Goal: Task Accomplishment & Management: Use online tool/utility

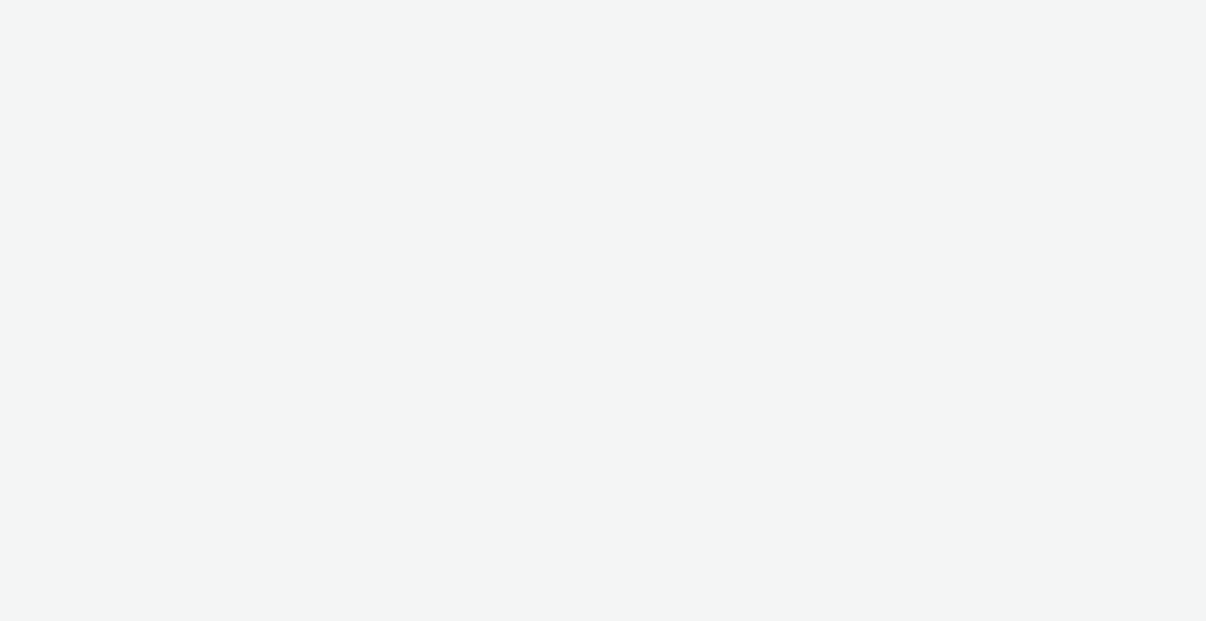
select select "2fc77e36-bb93-4aa3-9dff-dcb08e02eac6"
select select "2405a9d4-3350-4458-8d06-44f78962fa76"
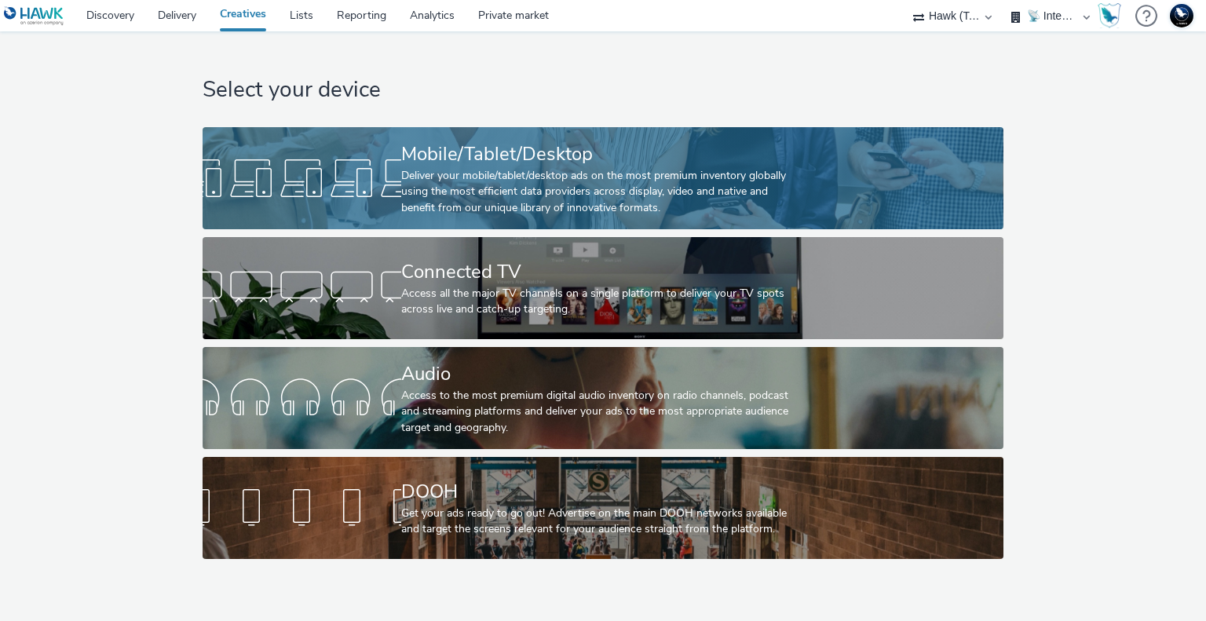
click at [598, 188] on div "Deliver your mobile/tablet/desktop ads on the most premium inventory globally u…" at bounding box center [599, 192] width 397 height 48
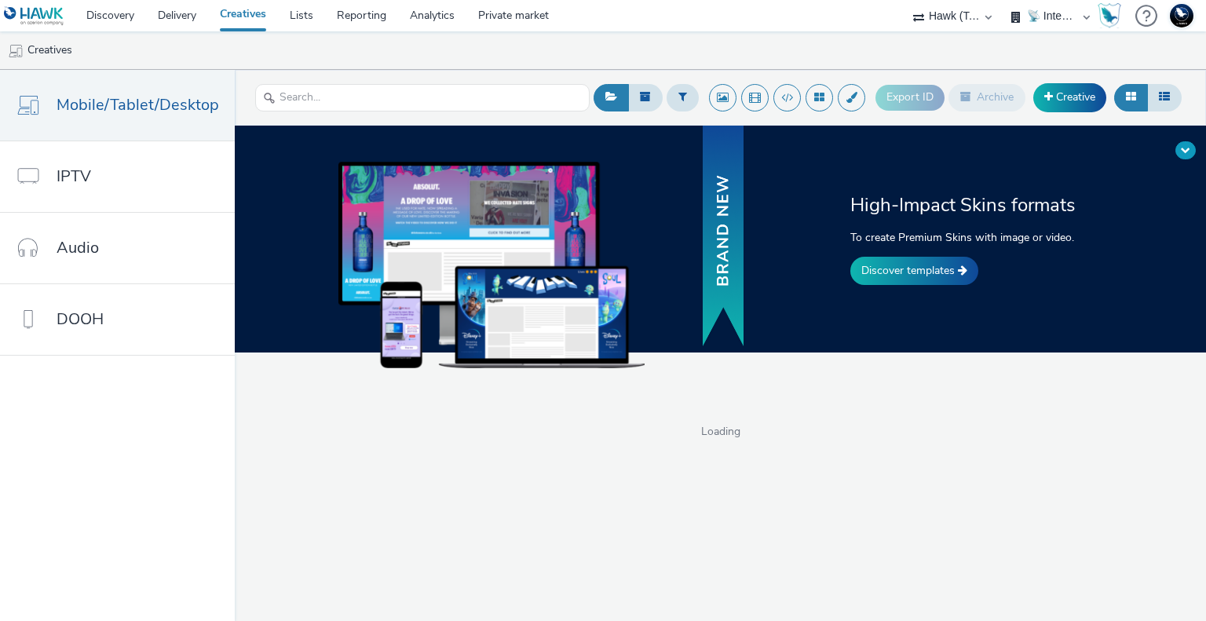
click at [1187, 149] on span at bounding box center [1185, 149] width 9 height 9
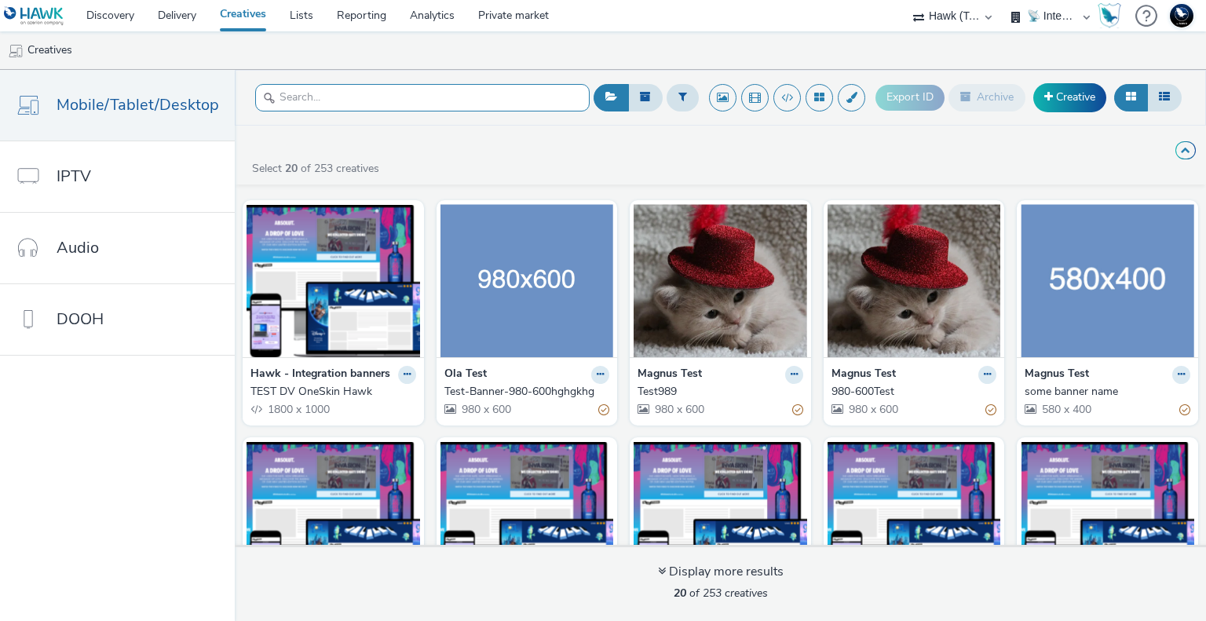
click at [357, 102] on input "text" at bounding box center [422, 97] width 334 height 27
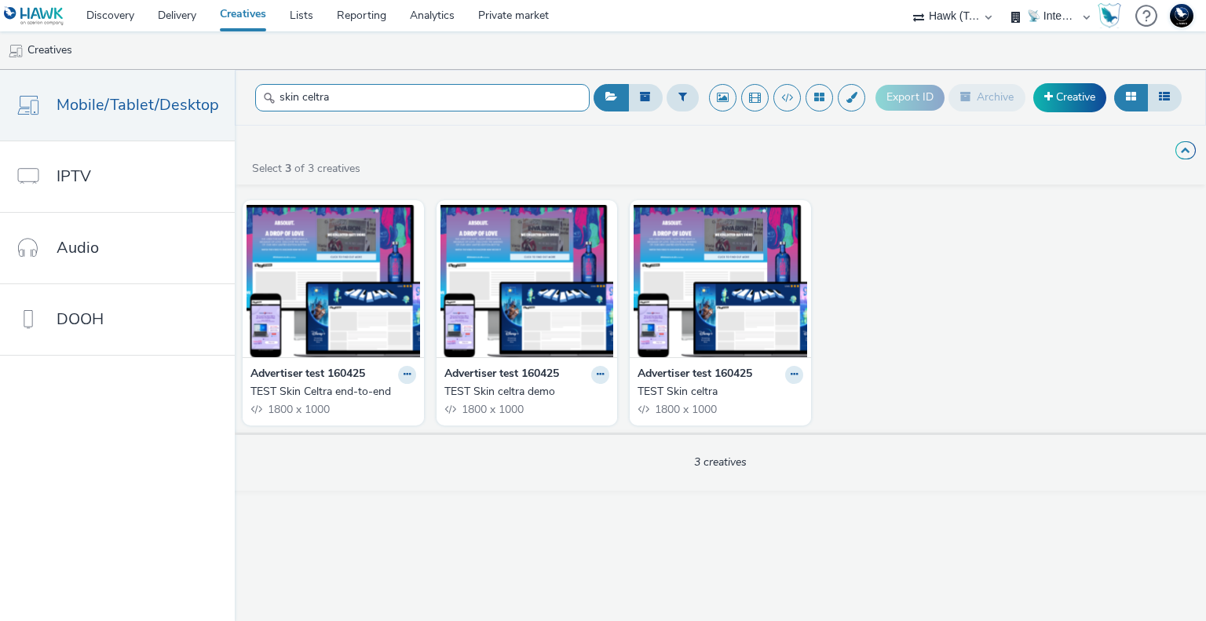
drag, startPoint x: 299, startPoint y: 95, endPoint x: 239, endPoint y: 95, distance: 60.4
click at [239, 95] on header "skin celtra Export ID Archive Creative" at bounding box center [720, 98] width 971 height 56
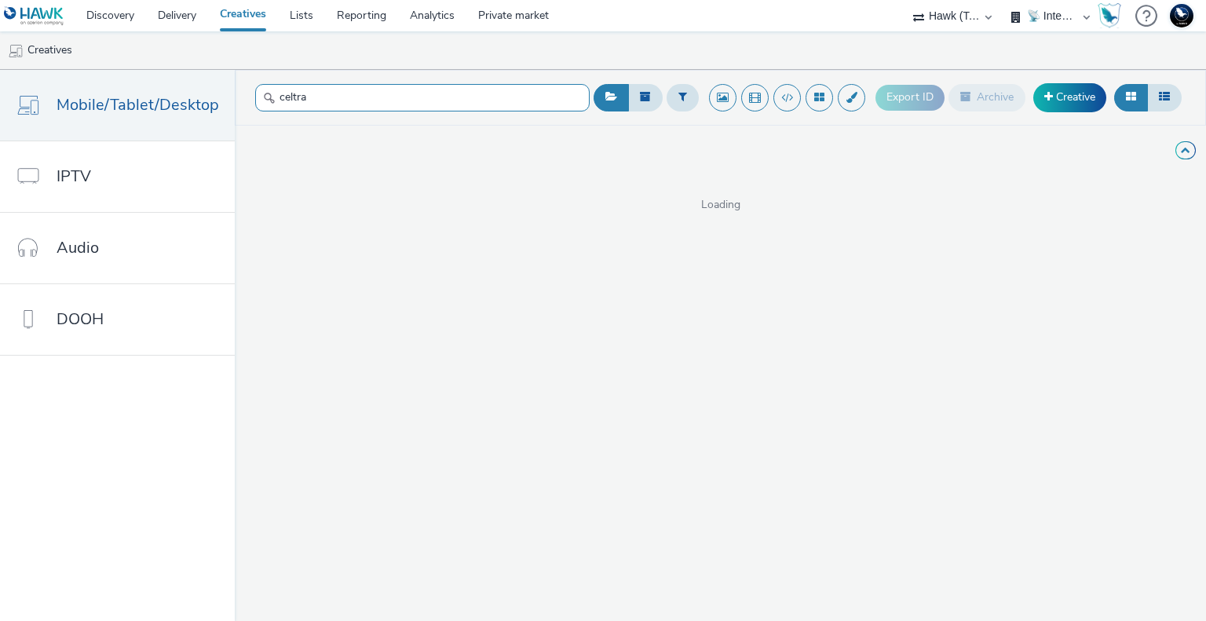
type input "celtra"
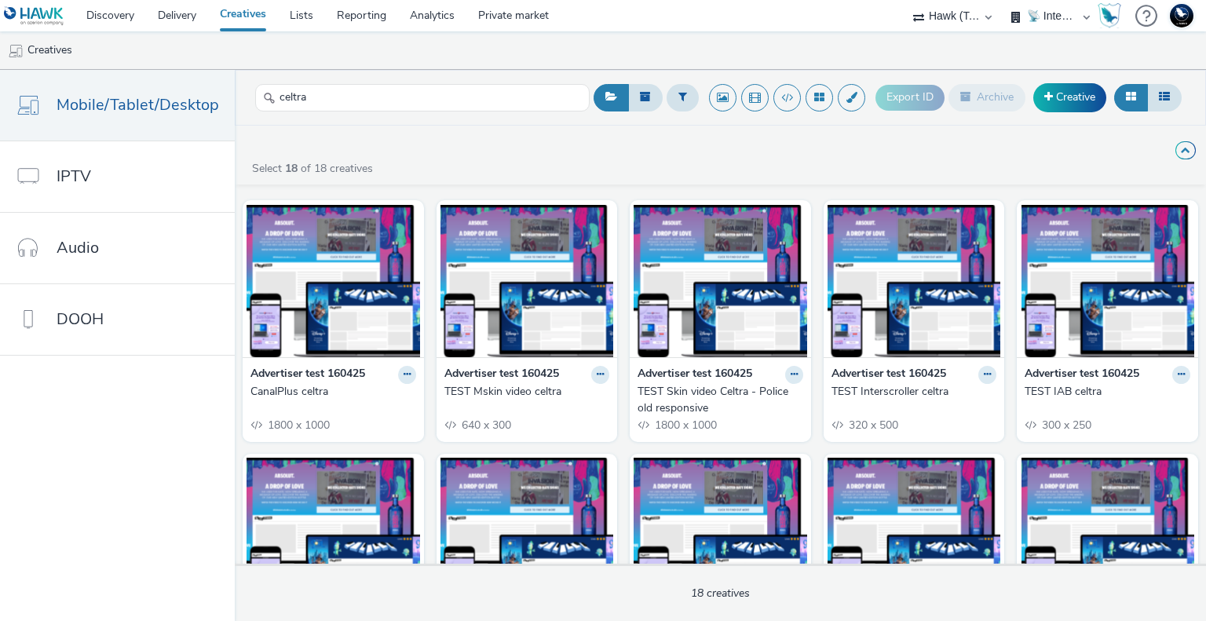
click at [524, 395] on div "TEST Mskin video celtra" at bounding box center [523, 392] width 159 height 16
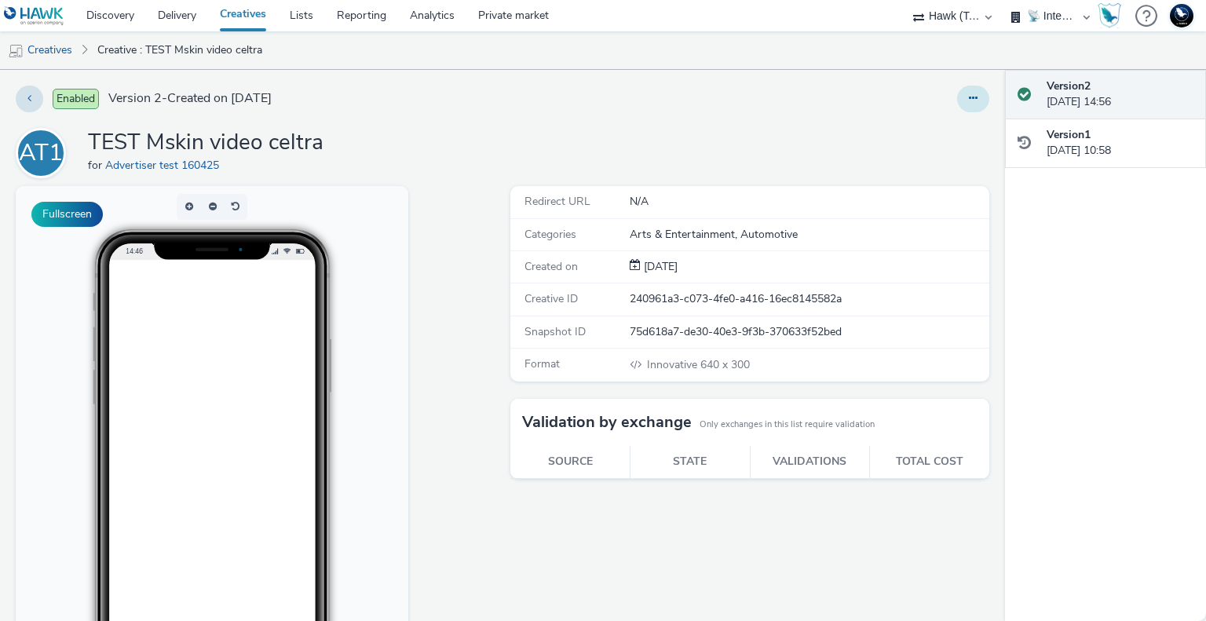
click at [966, 88] on button at bounding box center [973, 99] width 32 height 27
click at [936, 125] on link "Edit" at bounding box center [930, 130] width 118 height 31
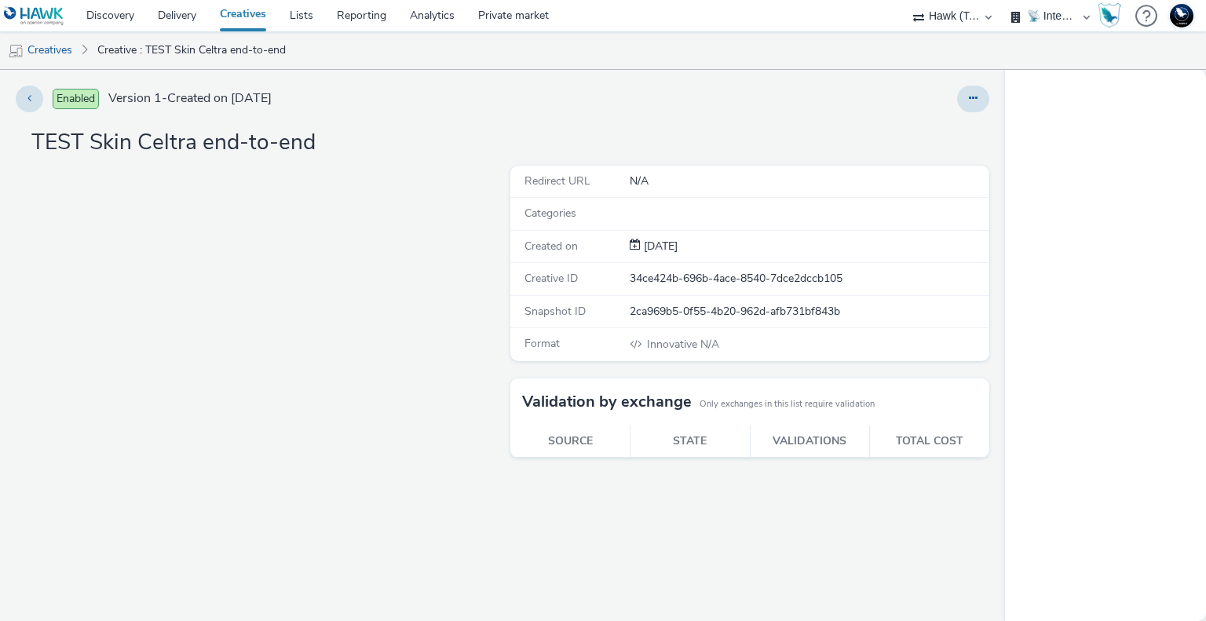
select select "2fc77e36-bb93-4aa3-9dff-dcb08e02eac6"
select select "2405a9d4-3350-4458-8d06-44f78962fa76"
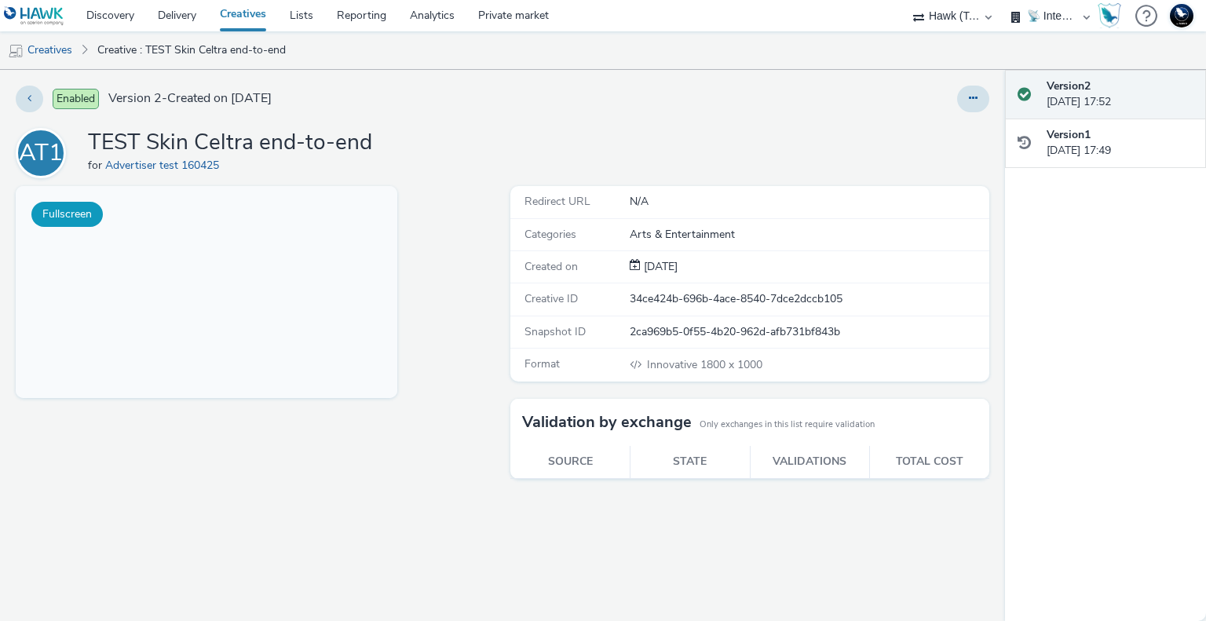
click at [68, 206] on button "Fullscreen" at bounding box center [66, 214] width 71 height 25
click at [988, 106] on div at bounding box center [973, 99] width 32 height 27
click at [967, 109] on button at bounding box center [973, 99] width 32 height 27
click at [933, 133] on link "Edit" at bounding box center [930, 130] width 118 height 31
select select "2fc77e36-bb93-4aa3-9dff-dcb08e02eac6"
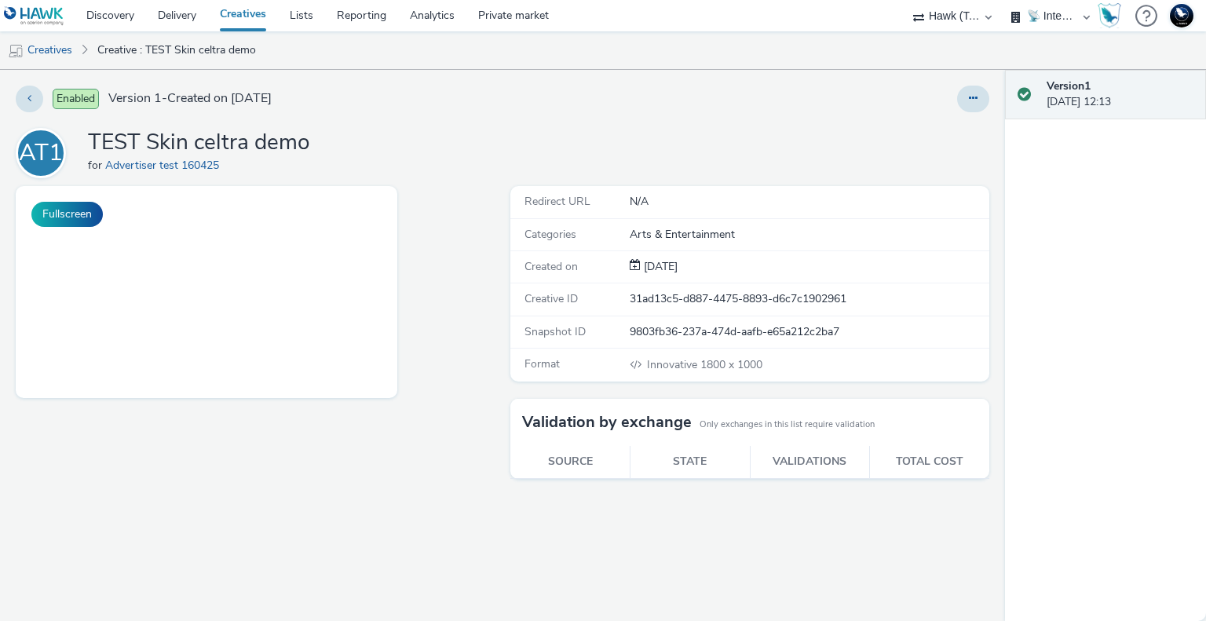
select select "2405a9d4-3350-4458-8d06-44f78962fa76"
click at [64, 207] on button "Fullscreen" at bounding box center [66, 214] width 71 height 25
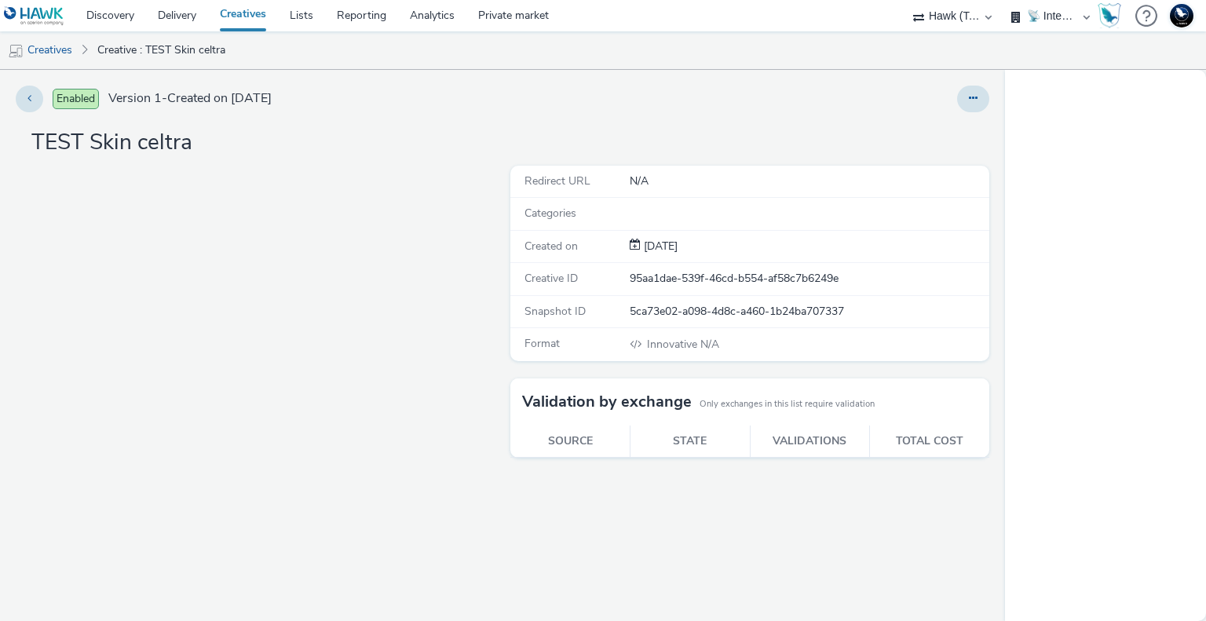
select select "2fc77e36-bb93-4aa3-9dff-dcb08e02eac6"
select select "2405a9d4-3350-4458-8d06-44f78962fa76"
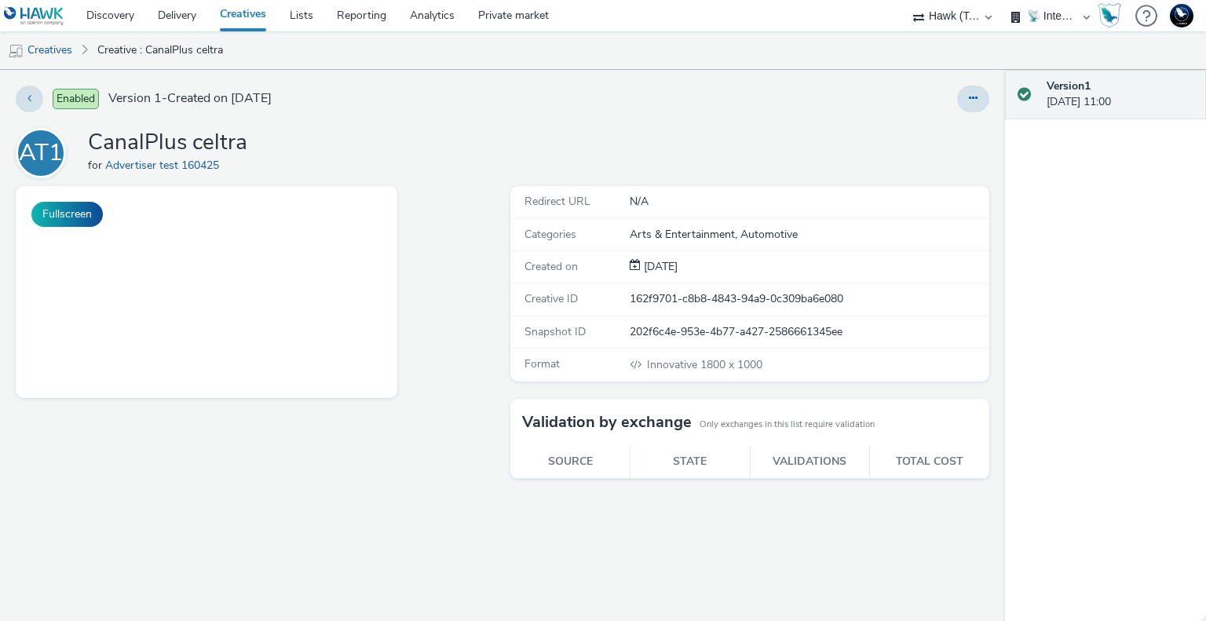
select select "2fc77e36-bb93-4aa3-9dff-dcb08e02eac6"
select select "2405a9d4-3350-4458-8d06-44f78962fa76"
click at [72, 204] on button "Fullscreen" at bounding box center [66, 214] width 71 height 25
click at [973, 97] on icon at bounding box center [973, 98] width 9 height 11
click at [939, 132] on link "Edit" at bounding box center [930, 130] width 118 height 31
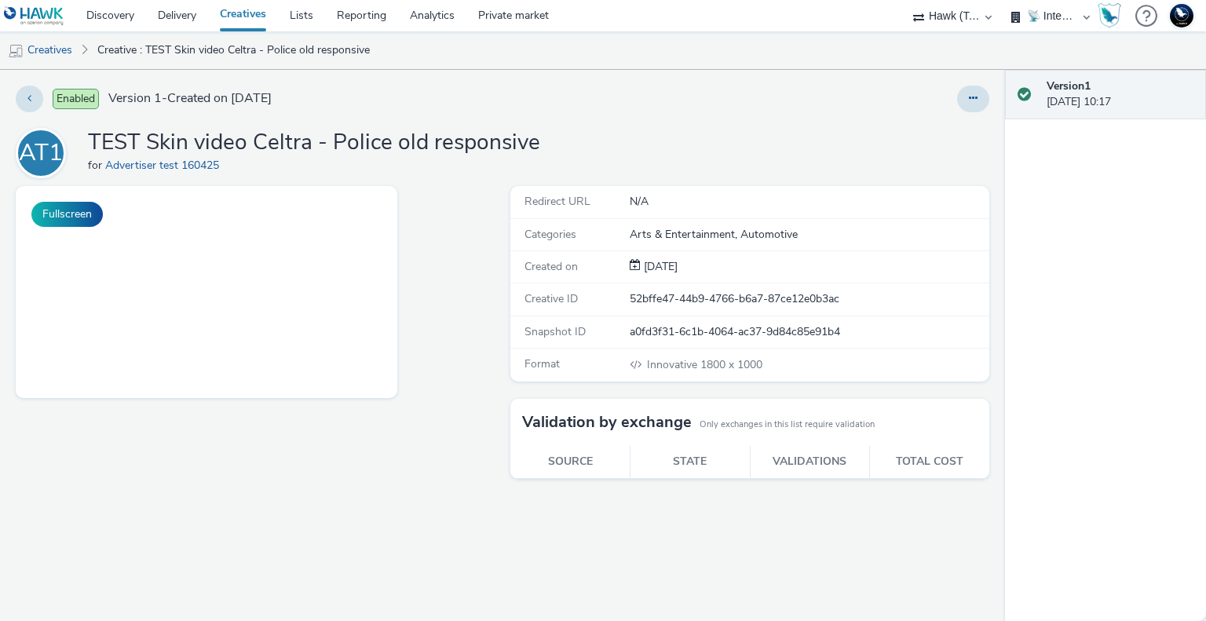
select select "2fc77e36-bb93-4aa3-9dff-dcb08e02eac6"
select select "2405a9d4-3350-4458-8d06-44f78962fa76"
click at [67, 216] on button "Fullscreen" at bounding box center [66, 214] width 71 height 25
click at [1001, 102] on div "Enabled Version 1 - Created on 17 July 2025 AT1 TEST Skin video Celtra - Police…" at bounding box center [502, 345] width 1005 height 551
click at [984, 103] on button at bounding box center [973, 99] width 32 height 27
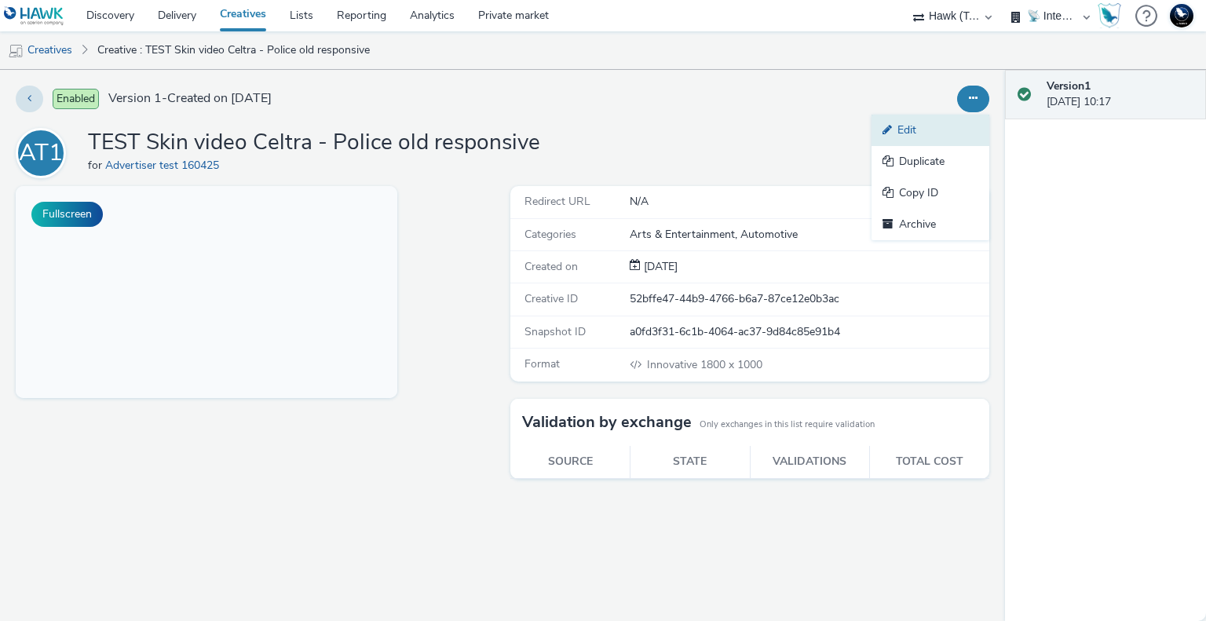
click at [961, 126] on link "Edit" at bounding box center [930, 130] width 118 height 31
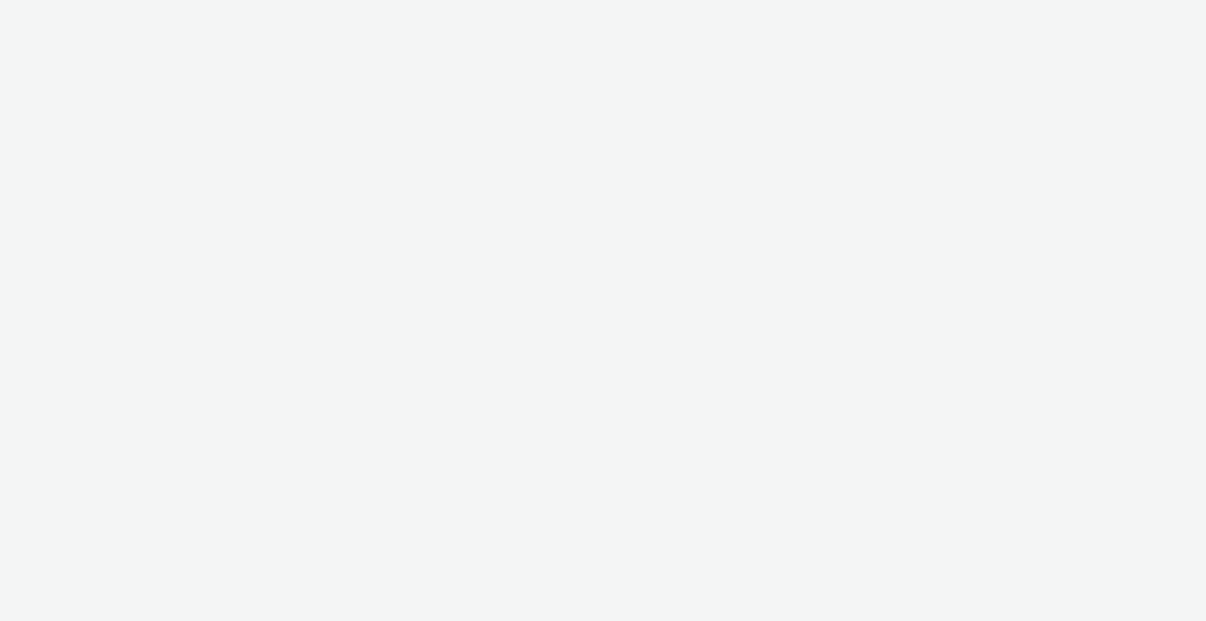
select select "2fc77e36-bb93-4aa3-9dff-dcb08e02eac6"
select select "2405a9d4-3350-4458-8d06-44f78962fa76"
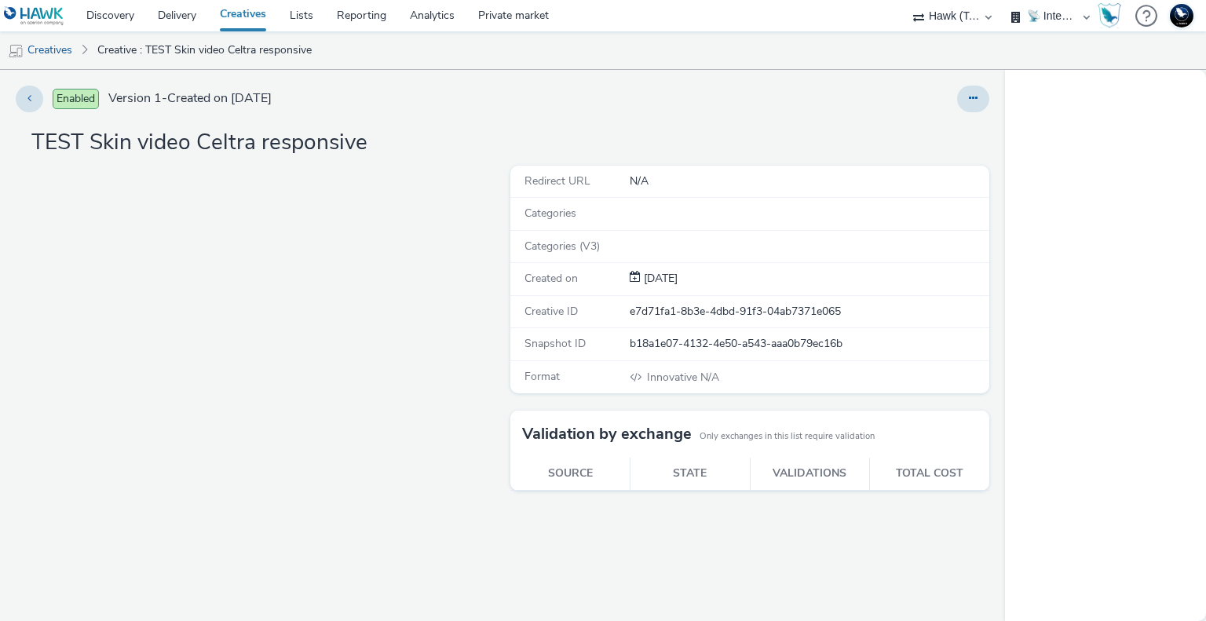
select select "2fc77e36-bb93-4aa3-9dff-dcb08e02eac6"
select select "2405a9d4-3350-4458-8d06-44f78962fa76"
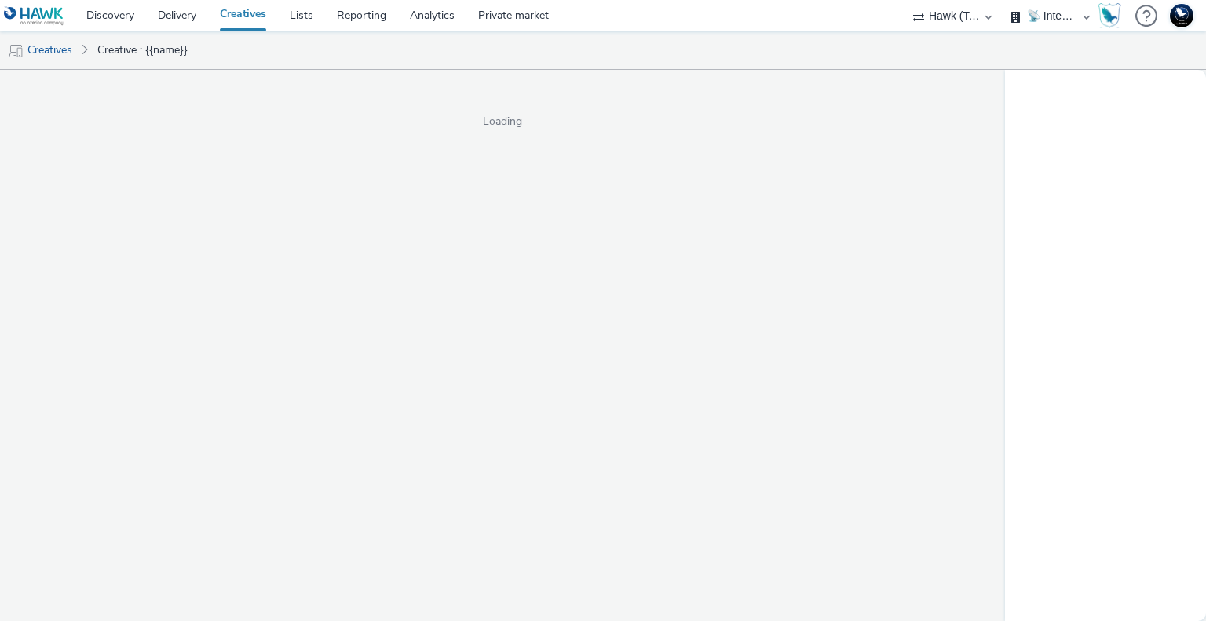
select select "2fc77e36-bb93-4aa3-9dff-dcb08e02eac6"
select select "2405a9d4-3350-4458-8d06-44f78962fa76"
select select "2fc77e36-bb93-4aa3-9dff-dcb08e02eac6"
select select "2405a9d4-3350-4458-8d06-44f78962fa76"
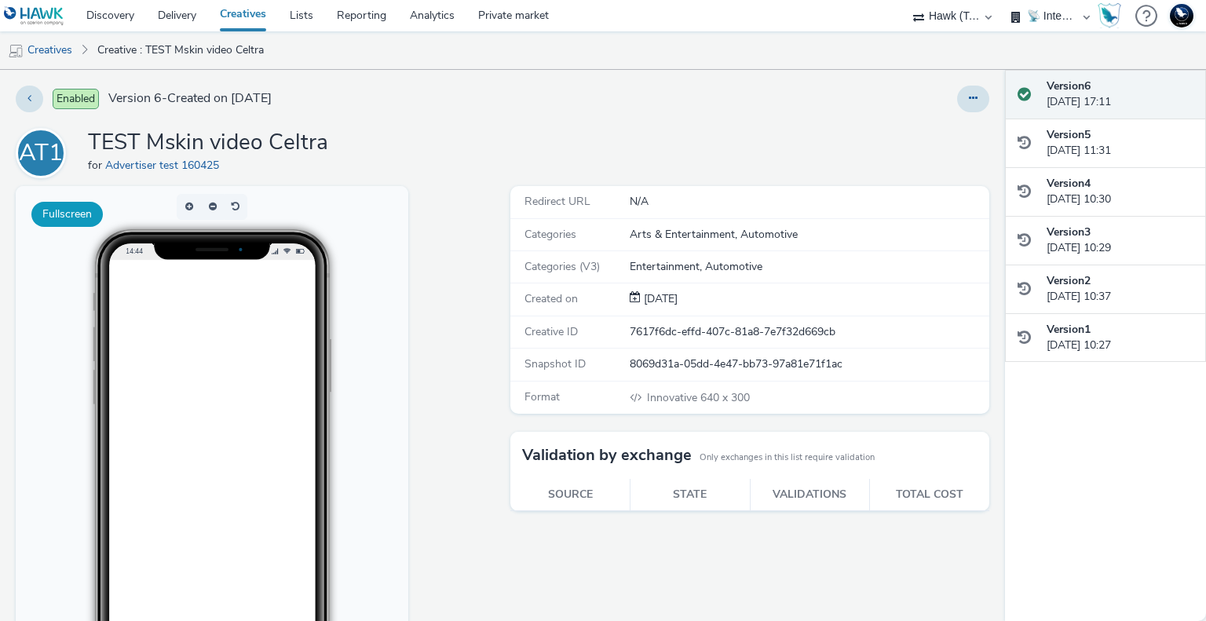
click at [82, 222] on button "Fullscreen" at bounding box center [66, 214] width 71 height 25
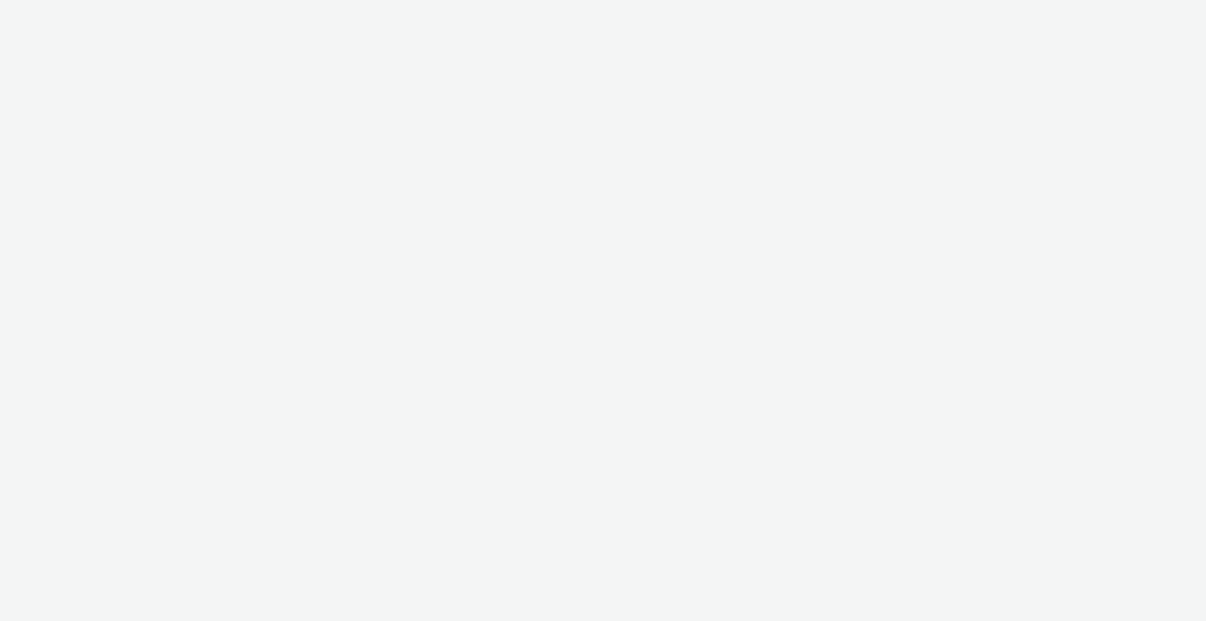
select select "2fc77e36-bb93-4aa3-9dff-dcb08e02eac6"
select select "2405a9d4-3350-4458-8d06-44f78962fa76"
select select "2fc77e36-bb93-4aa3-9dff-dcb08e02eac6"
select select "2405a9d4-3350-4458-8d06-44f78962fa76"
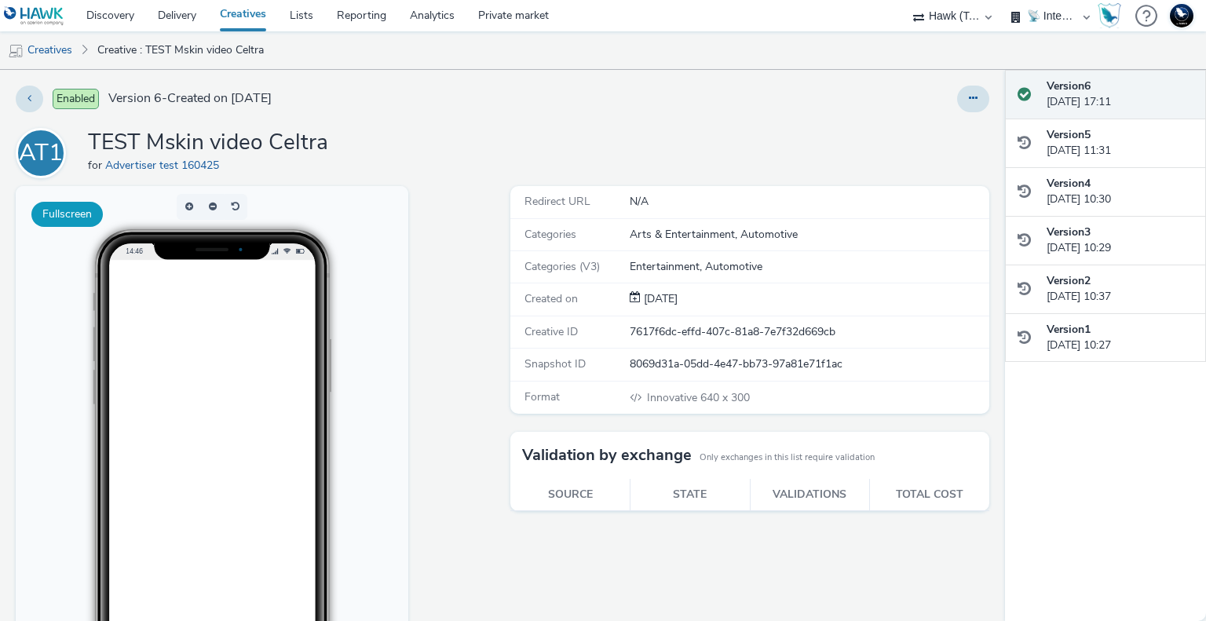
click at [55, 203] on button "Fullscreen" at bounding box center [66, 214] width 71 height 25
click at [967, 109] on button at bounding box center [973, 99] width 32 height 27
click at [932, 135] on link "Edit" at bounding box center [930, 130] width 118 height 31
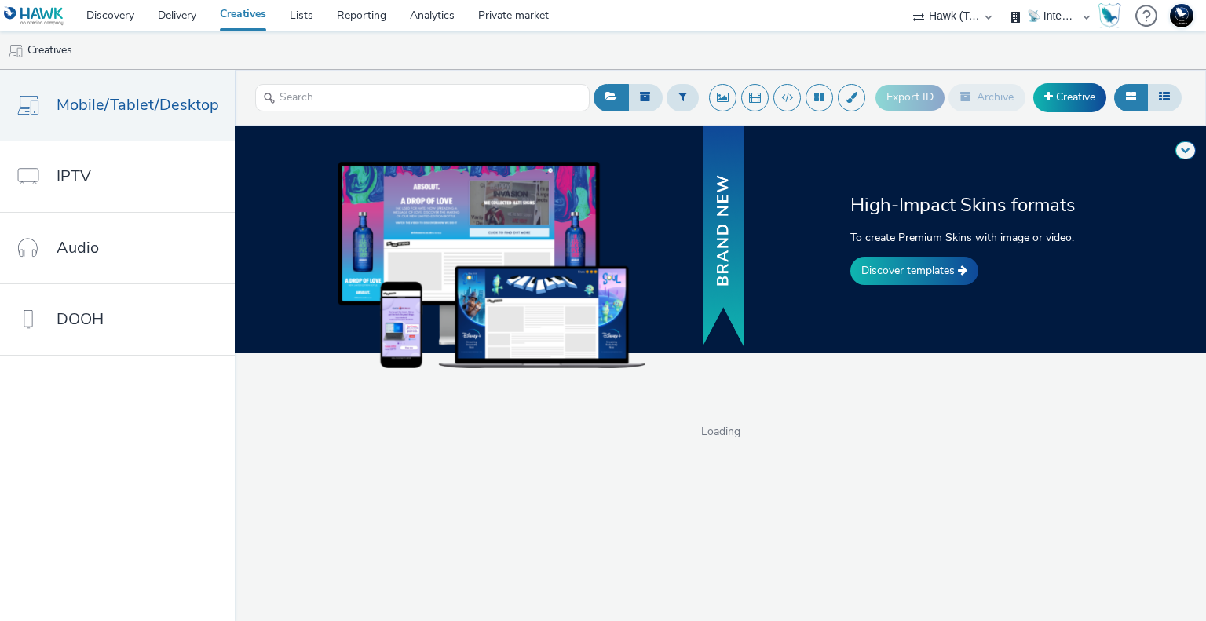
select select "2fc77e36-bb93-4aa3-9dff-dcb08e02eac6"
select select "2405a9d4-3350-4458-8d06-44f78962fa76"
click at [395, 105] on input "text" at bounding box center [422, 97] width 334 height 27
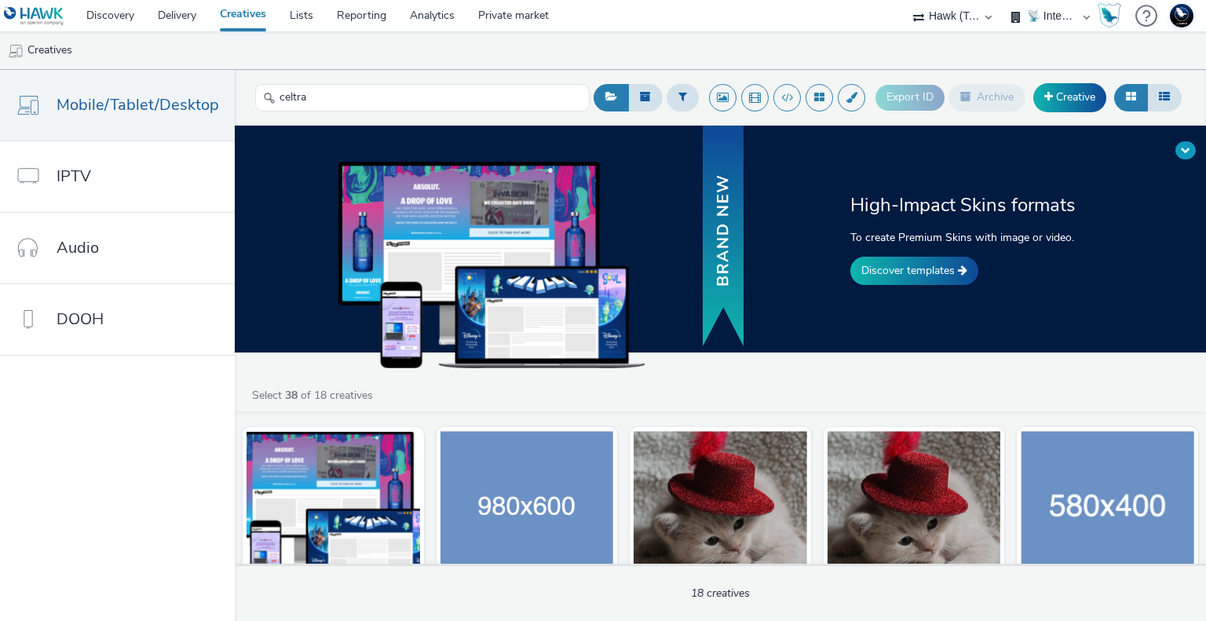
click at [1184, 152] on span at bounding box center [1185, 149] width 9 height 9
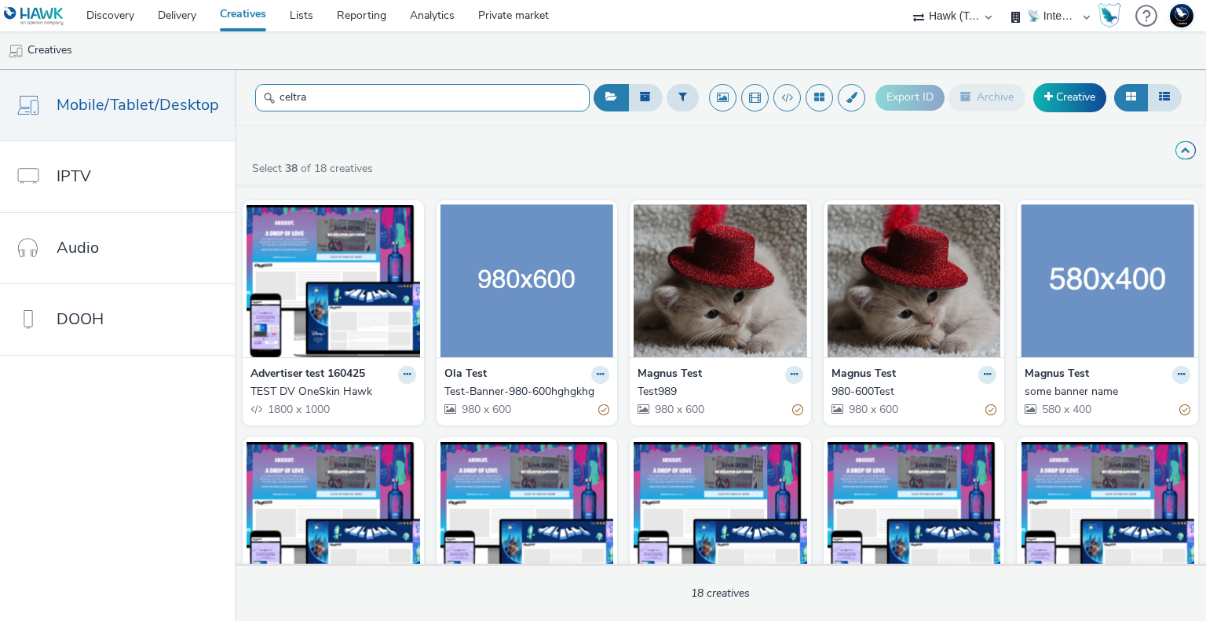
click at [342, 99] on input "celtra" at bounding box center [422, 97] width 334 height 27
drag, startPoint x: 343, startPoint y: 98, endPoint x: 220, endPoint y: 90, distance: 123.5
click at [220, 90] on div "Mobile/Tablet/Desktop IPTV Audio DOOH celtra Export ID Archive Creative High-Im…" at bounding box center [603, 345] width 1206 height 551
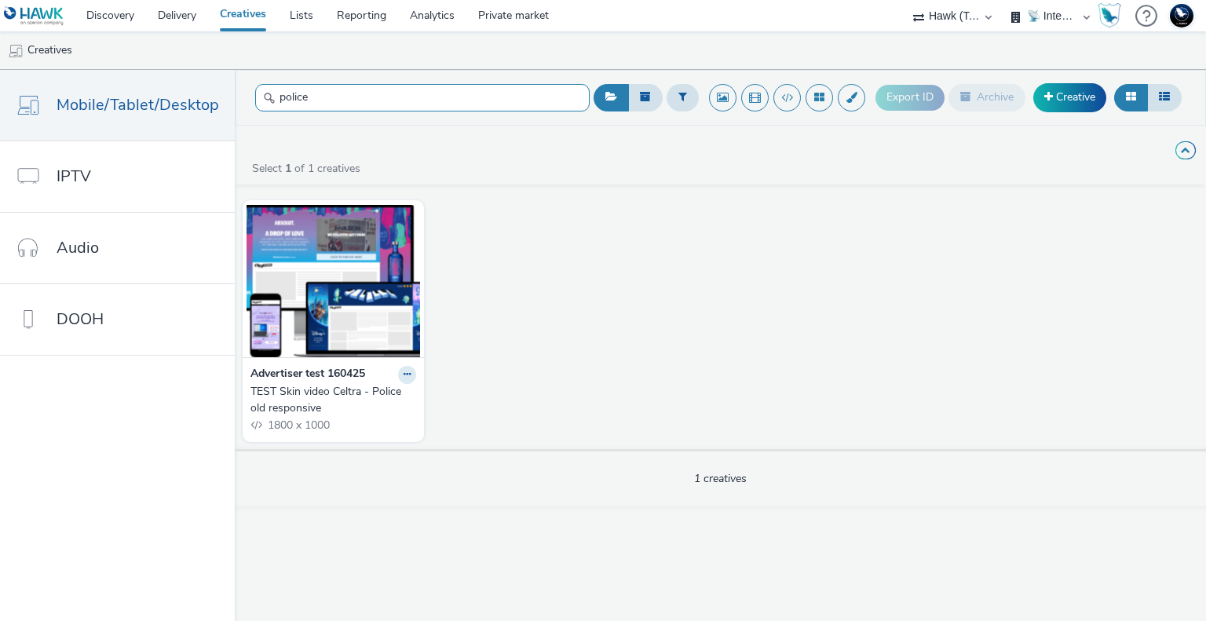
type input "police"
click at [312, 389] on div "TEST Skin video Celtra - Police old responsive" at bounding box center [329, 400] width 159 height 32
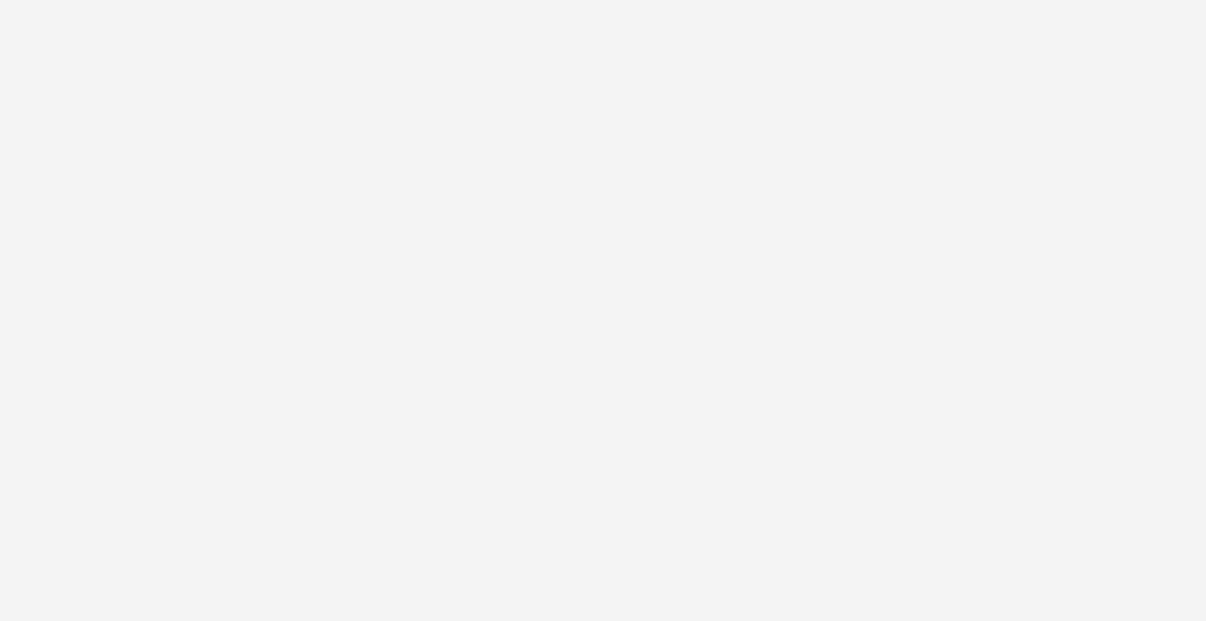
select select "2fc77e36-bb93-4aa3-9dff-dcb08e02eac6"
select select "2405a9d4-3350-4458-8d06-44f78962fa76"
select select "2fc77e36-bb93-4aa3-9dff-dcb08e02eac6"
select select "2405a9d4-3350-4458-8d06-44f78962fa76"
select select "2fc77e36-bb93-4aa3-9dff-dcb08e02eac6"
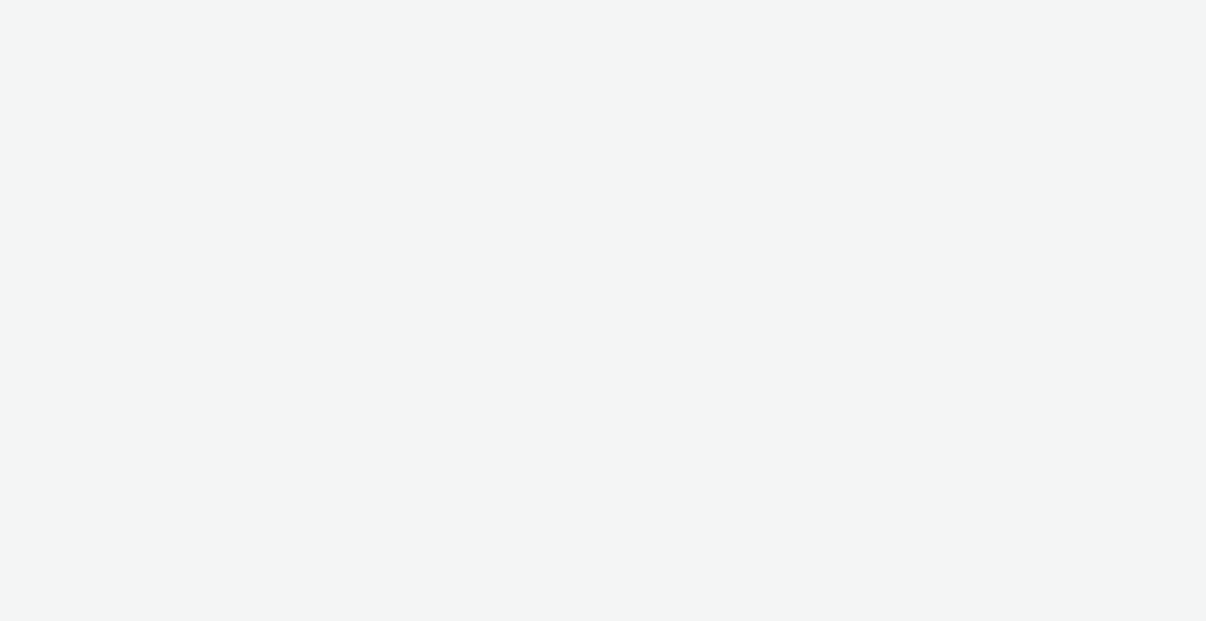
select select "2405a9d4-3350-4458-8d06-44f78962fa76"
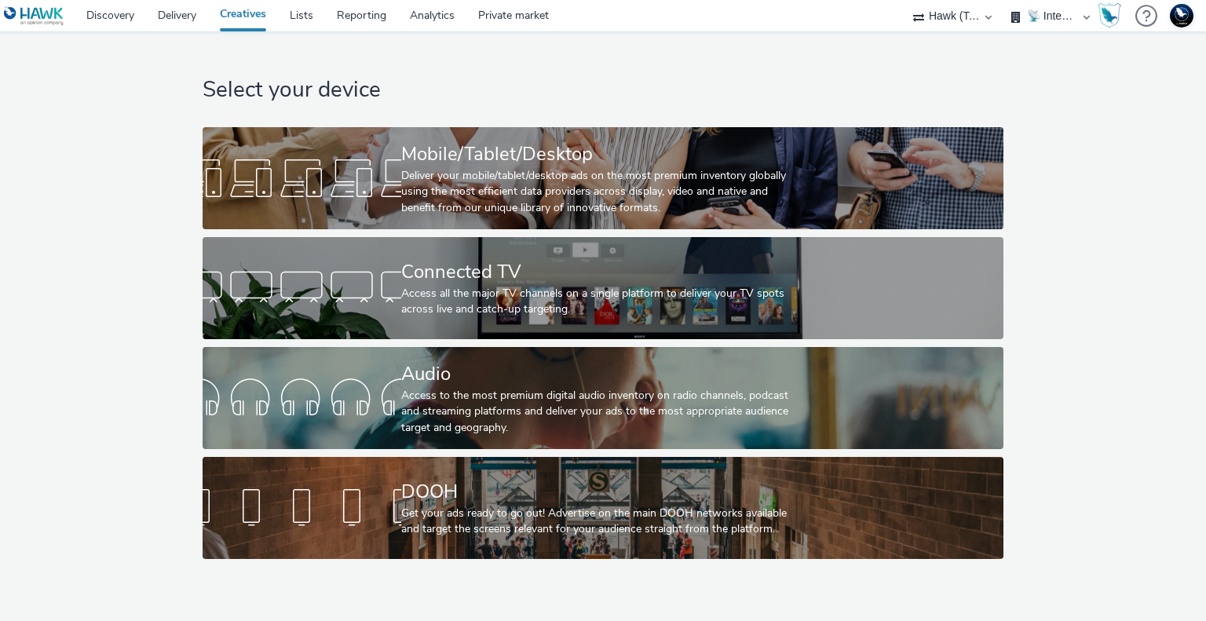
click at [640, 76] on h1 "Select your device" at bounding box center [603, 90] width 800 height 30
click at [876, 83] on h1 "Select your device" at bounding box center [603, 90] width 800 height 30
click at [1122, 452] on div "Select your device Mobile/Tablet/Desktop Deliver your mobile/tablet/desktop ads…" at bounding box center [603, 298] width 1217 height 535
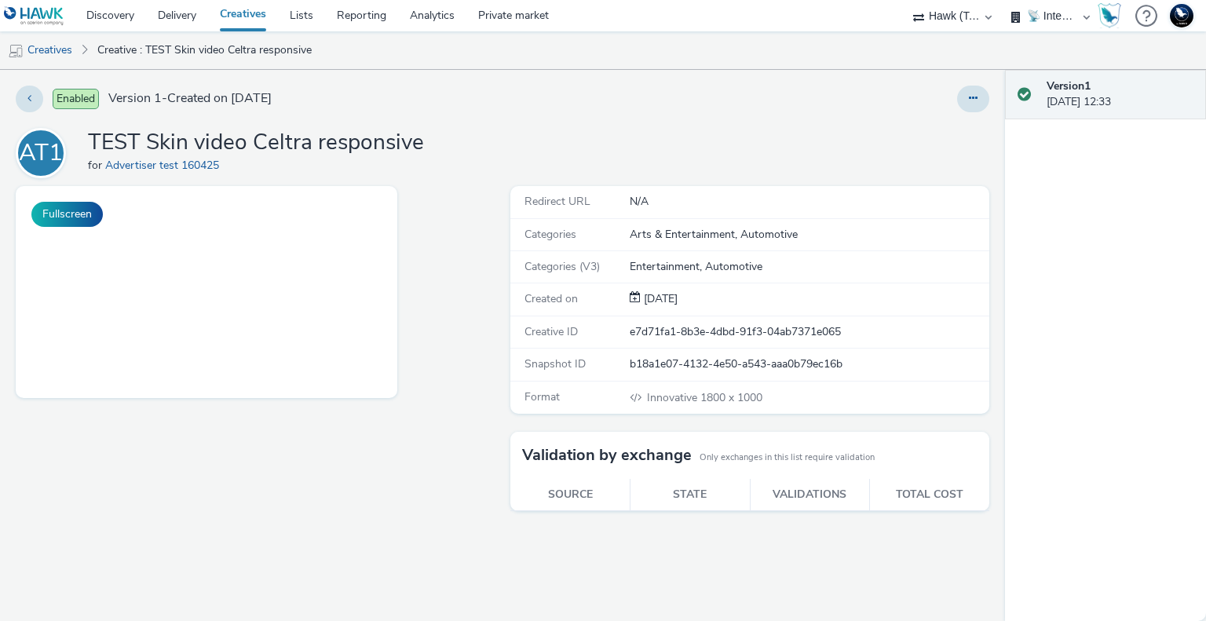
select select "2fc77e36-bb93-4aa3-9dff-dcb08e02eac6"
select select "2405a9d4-3350-4458-8d06-44f78962fa76"
